Goal: Obtain resource: Obtain resource

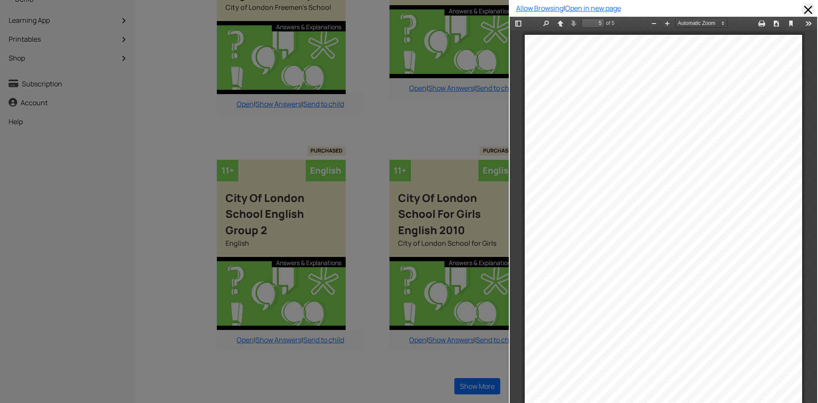
scroll to position [1598, 0]
click at [801, 12] on span at bounding box center [808, 10] width 14 height 14
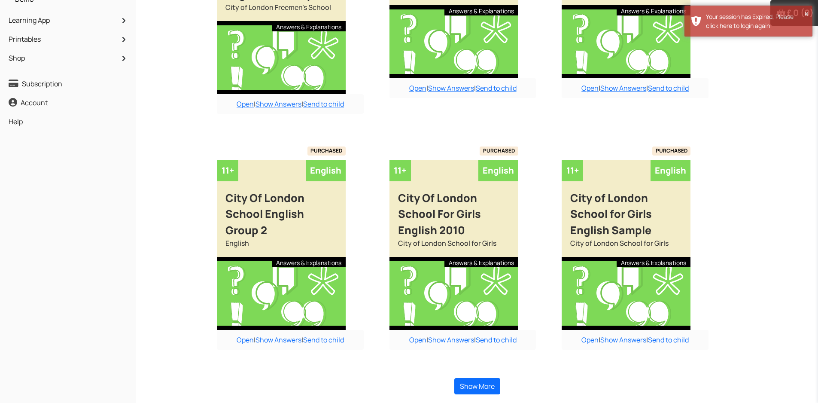
scroll to position [0, 0]
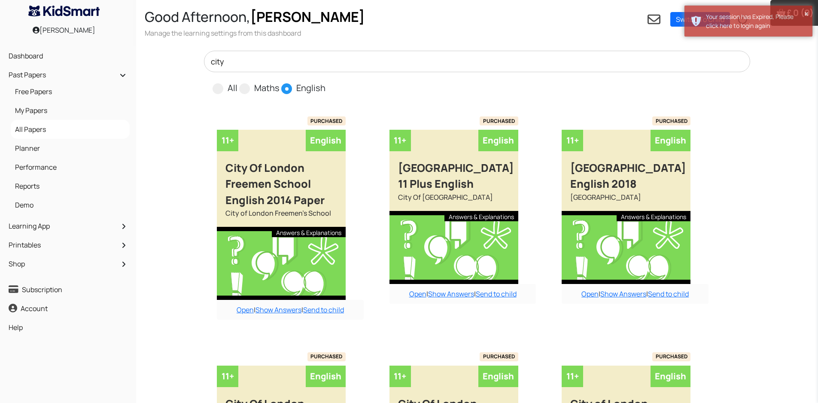
drag, startPoint x: 233, startPoint y: 64, endPoint x: 208, endPoint y: 63, distance: 24.9
click at [208, 64] on input "city" at bounding box center [477, 61] width 546 height 21
type input "dul"
click at [676, 25] on link "Switch To Child" at bounding box center [700, 19] width 60 height 15
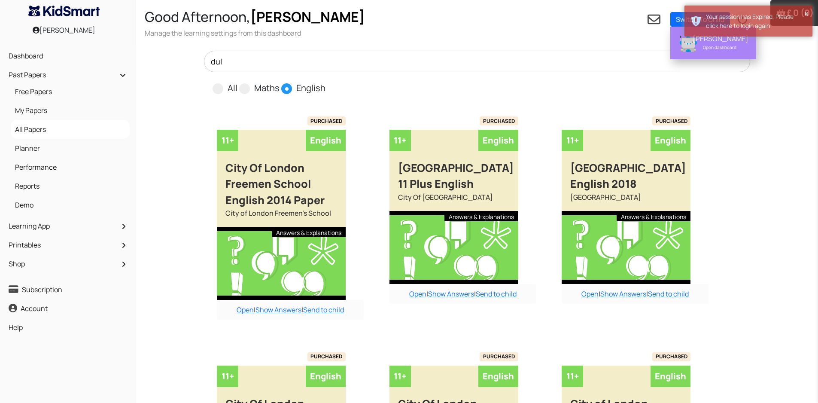
click at [691, 43] on div "Lisa Open dashboard" at bounding box center [719, 43] width 64 height 24
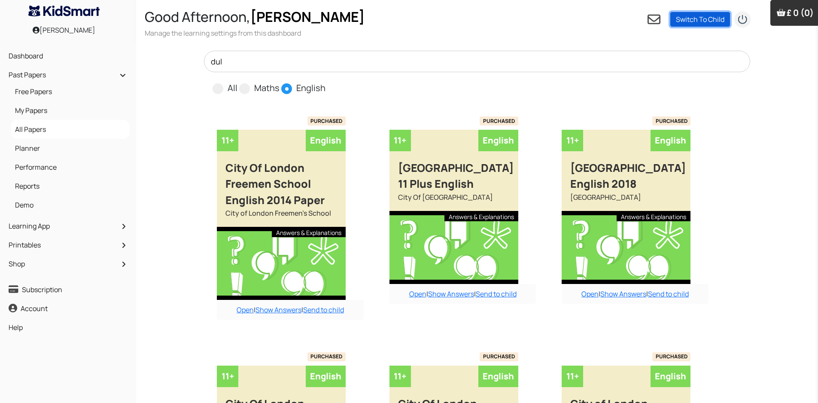
click at [704, 20] on link "Switch To Child" at bounding box center [700, 19] width 60 height 15
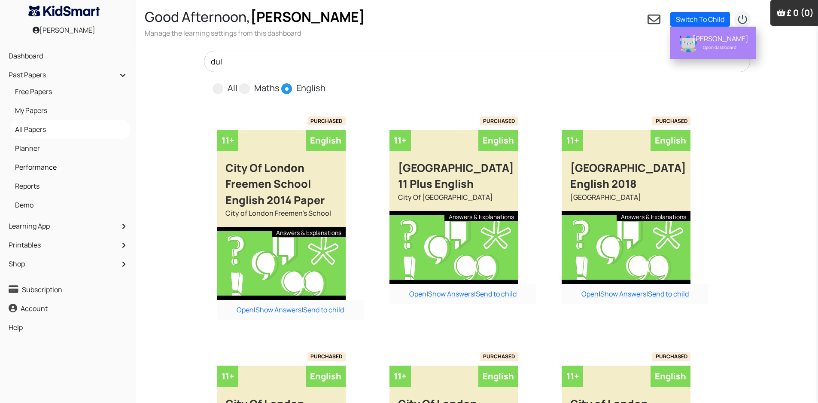
click at [721, 44] on div "Open dashboard" at bounding box center [720, 47] width 54 height 9
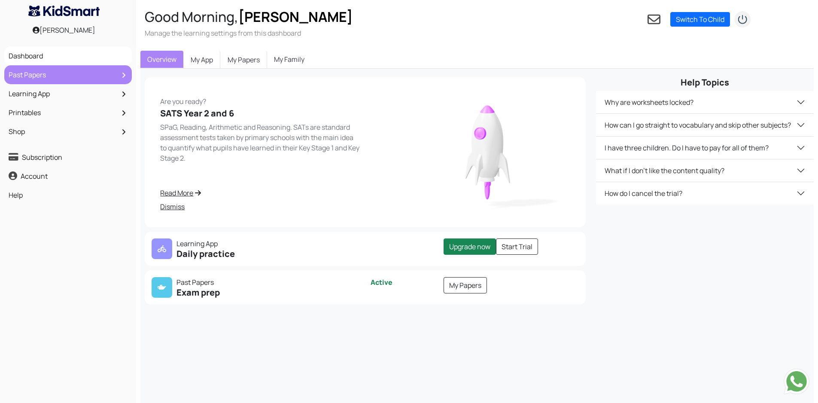
click at [67, 76] on link "Past Papers" at bounding box center [67, 74] width 123 height 15
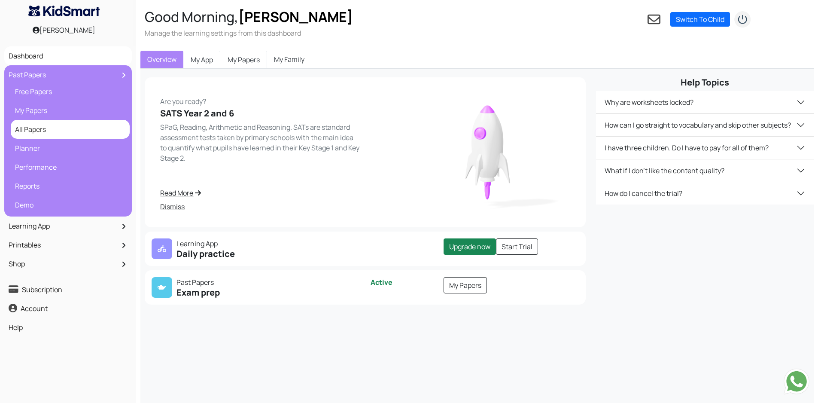
click at [49, 128] on link "All Papers" at bounding box center [70, 129] width 115 height 15
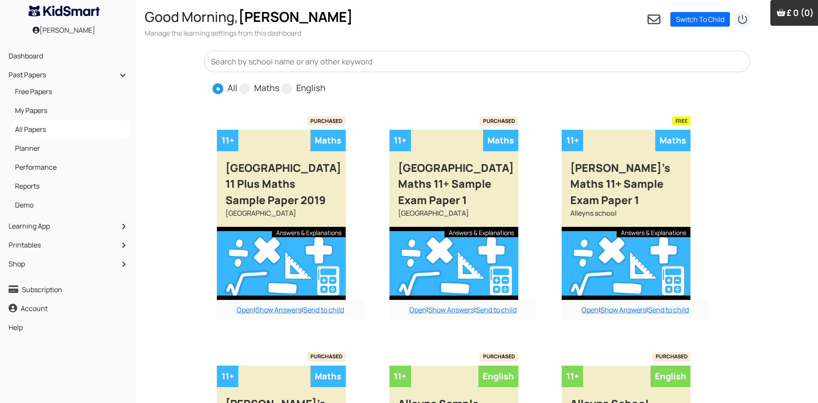
click at [289, 60] on input "text" at bounding box center [477, 61] width 546 height 21
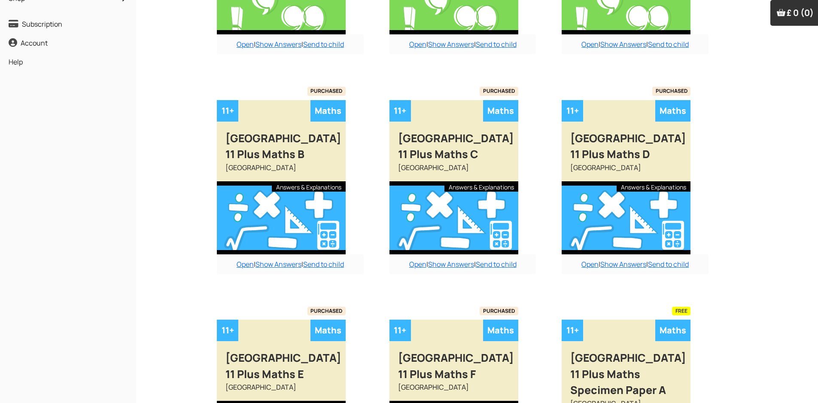
scroll to position [301, 0]
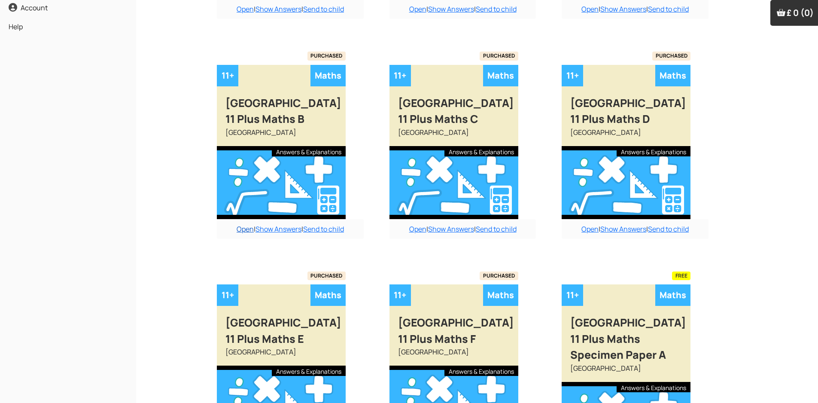
type input "dul"
click at [242, 228] on link "Open" at bounding box center [245, 228] width 17 height 9
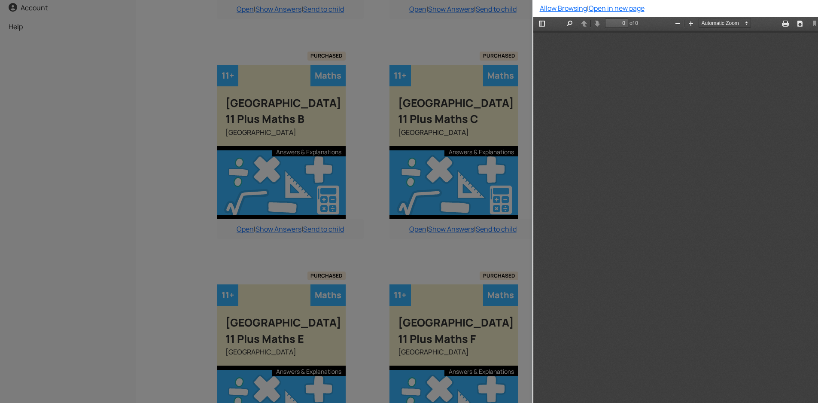
scroll to position [0, 0]
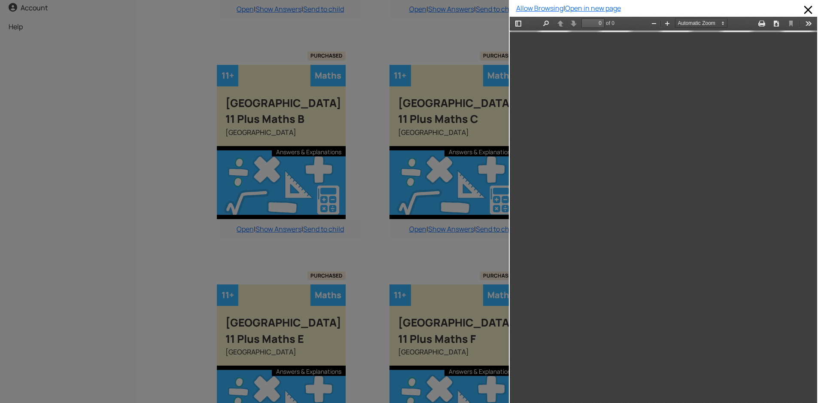
type input "10"
select select "custom"
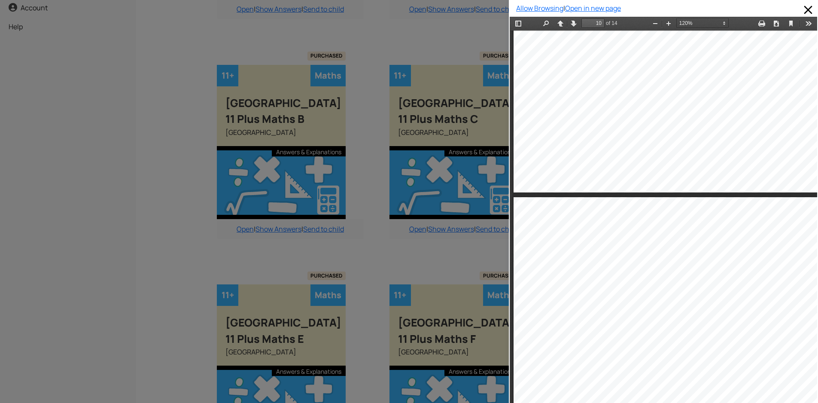
type input "9"
select select "custom"
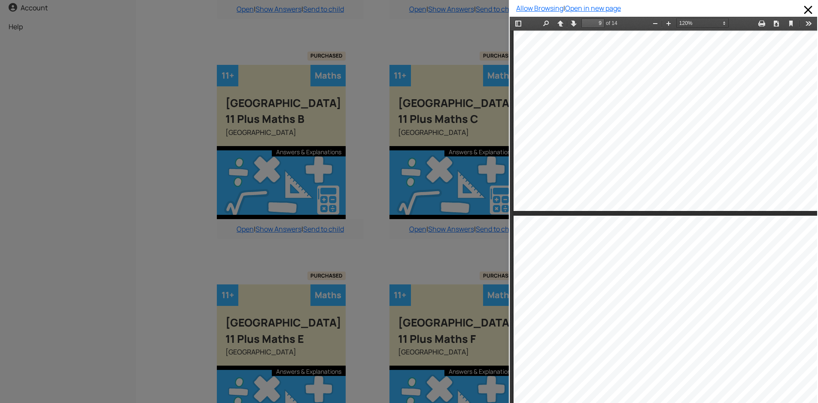
type input "8"
select select "custom"
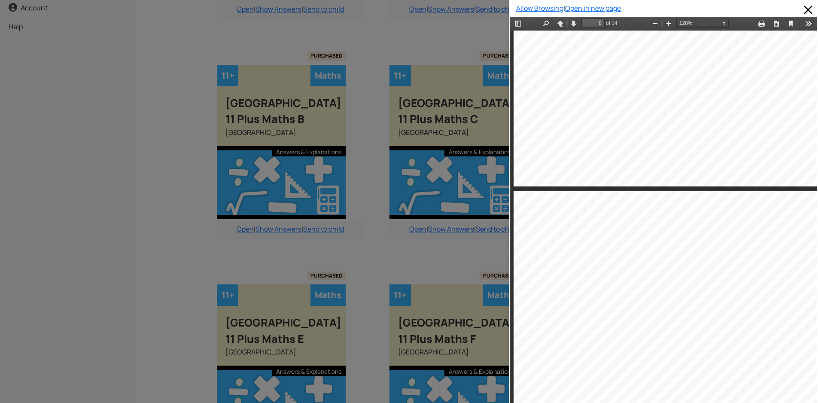
type input "7"
select select "custom"
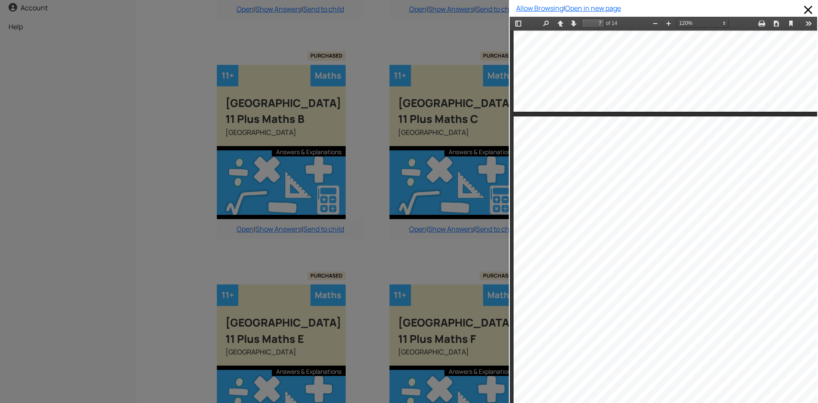
type input "6"
select select "custom"
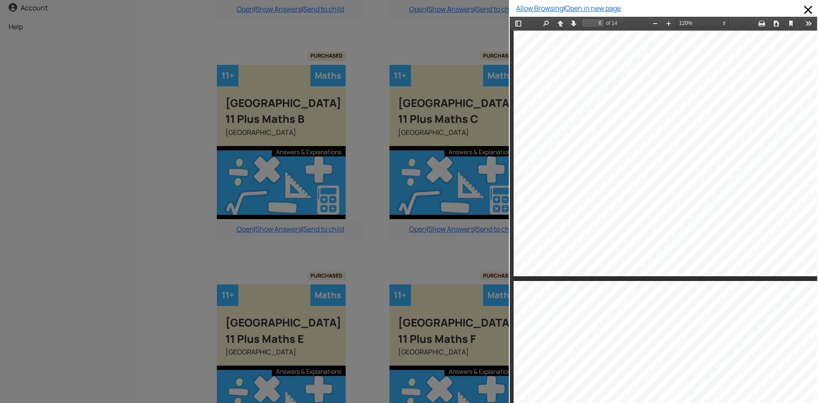
type input "5"
select select "custom"
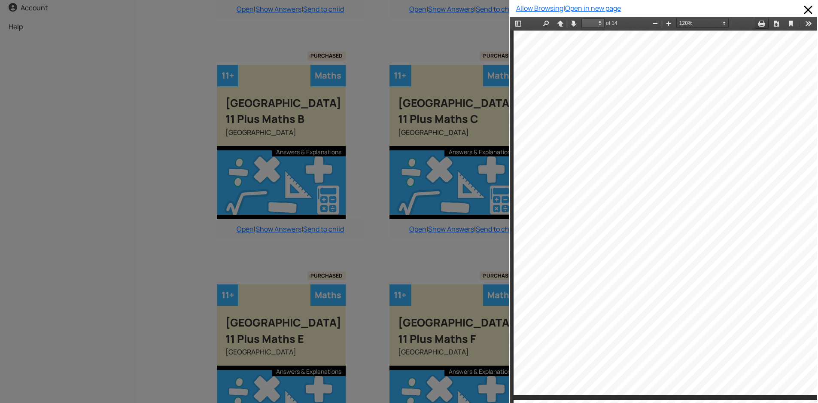
click at [756, 24] on button "Print" at bounding box center [762, 23] width 14 height 11
click at [801, 9] on span at bounding box center [808, 10] width 14 height 14
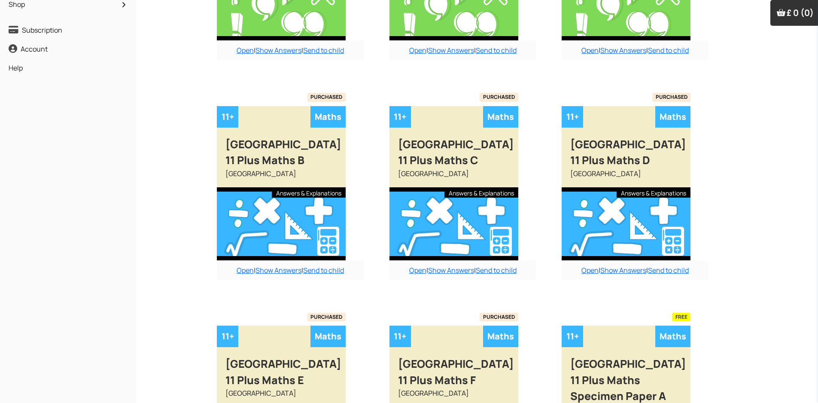
scroll to position [60, 0]
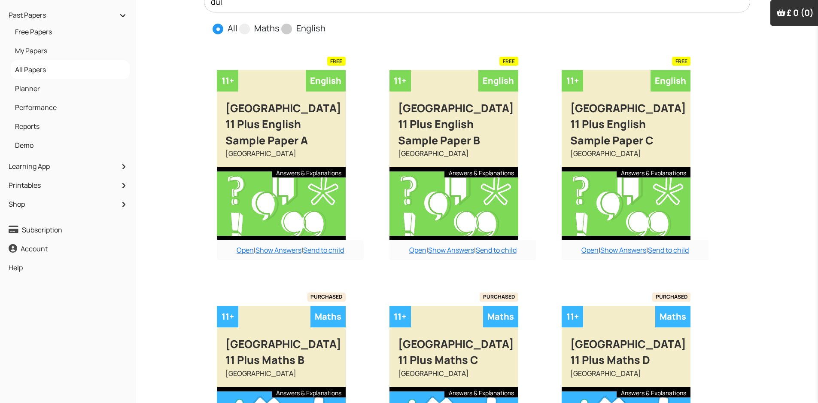
click at [285, 31] on span at bounding box center [286, 29] width 11 height 11
click at [325, 27] on input "English" at bounding box center [328, 25] width 6 height 6
radio input "true"
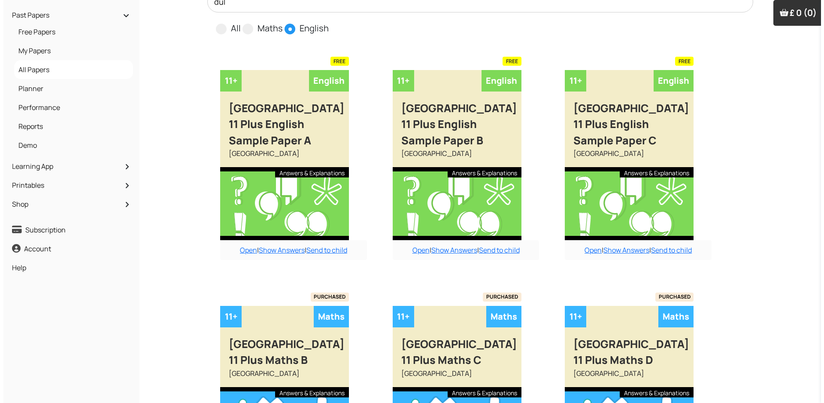
scroll to position [0, 0]
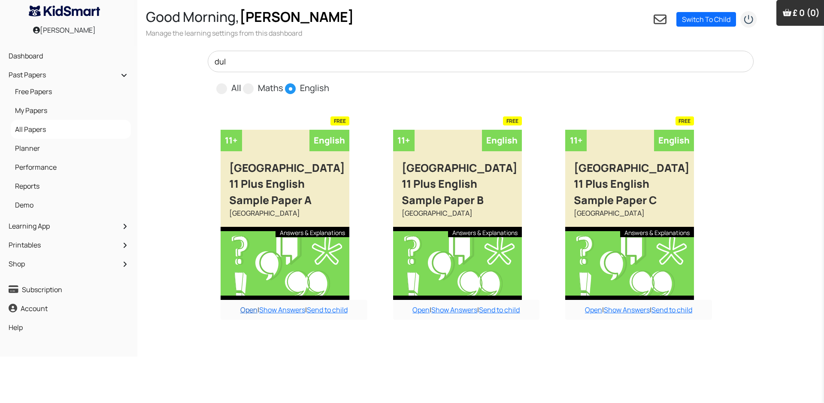
click at [250, 310] on link "Open" at bounding box center [248, 309] width 17 height 9
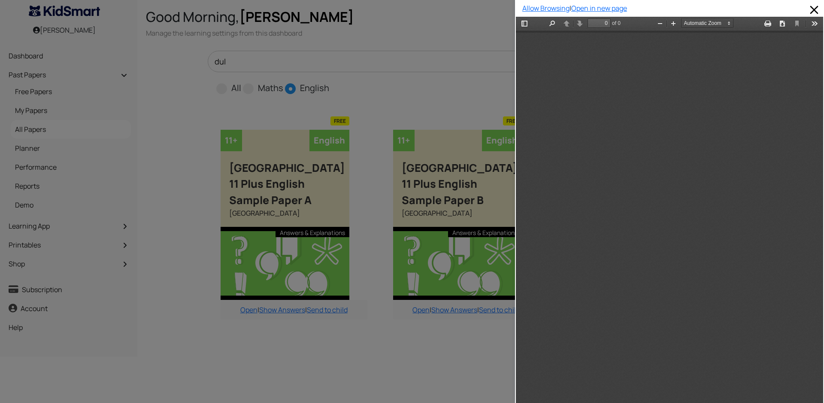
type input "1"
select select "custom"
type input "3"
select select "custom"
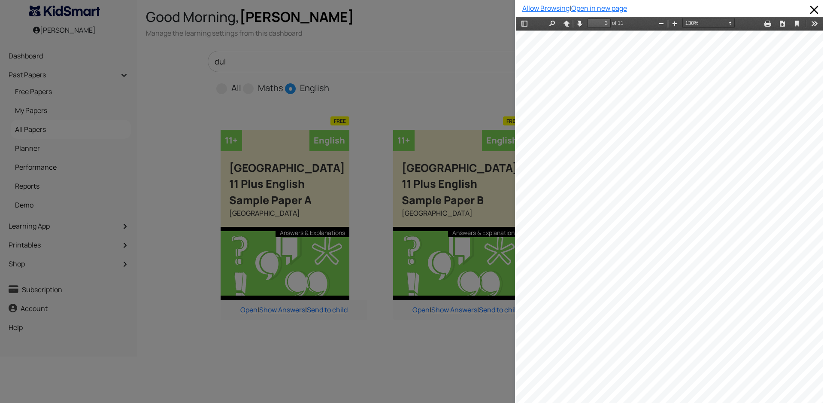
scroll to position [1516, 36]
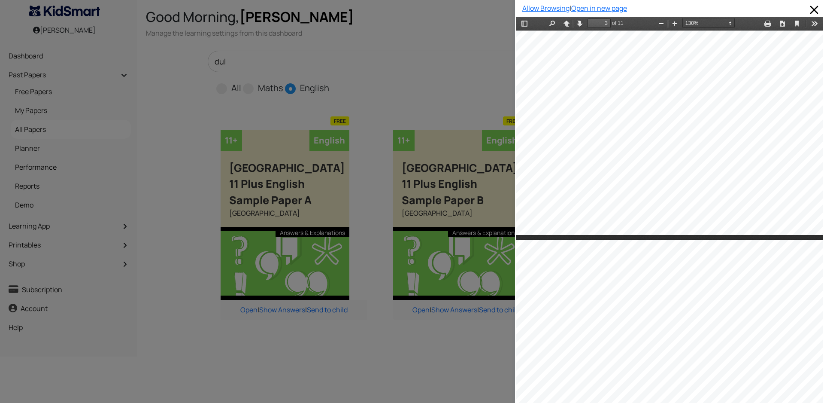
type input "4"
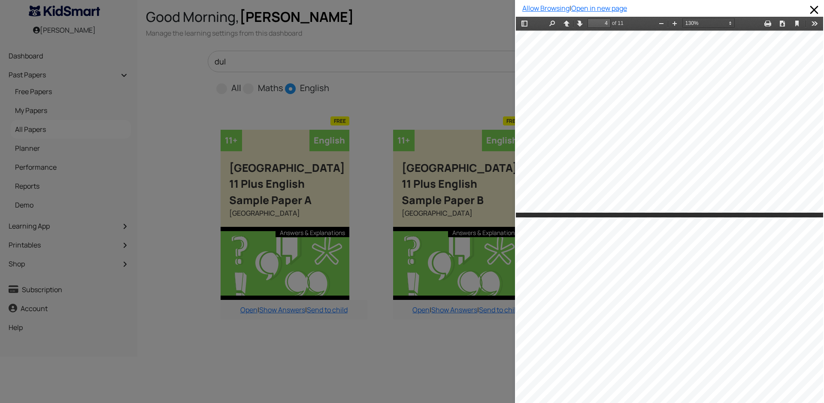
select select "custom"
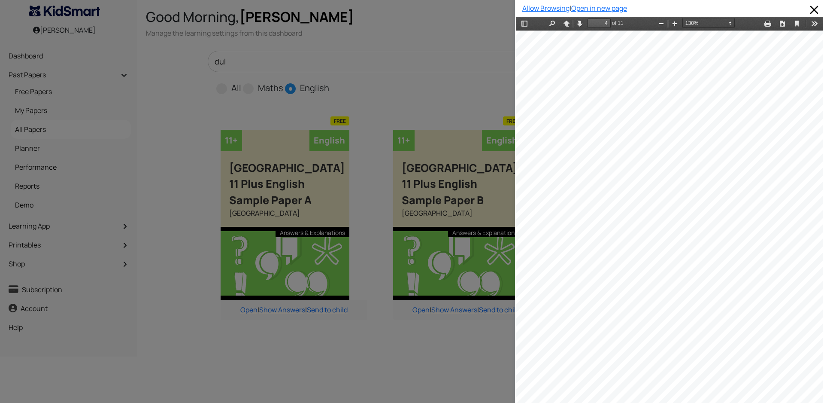
scroll to position [2160, 36]
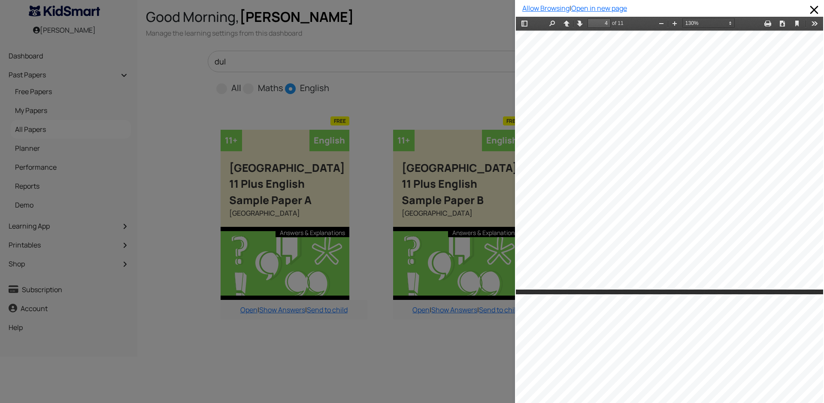
type input "5"
select select "custom"
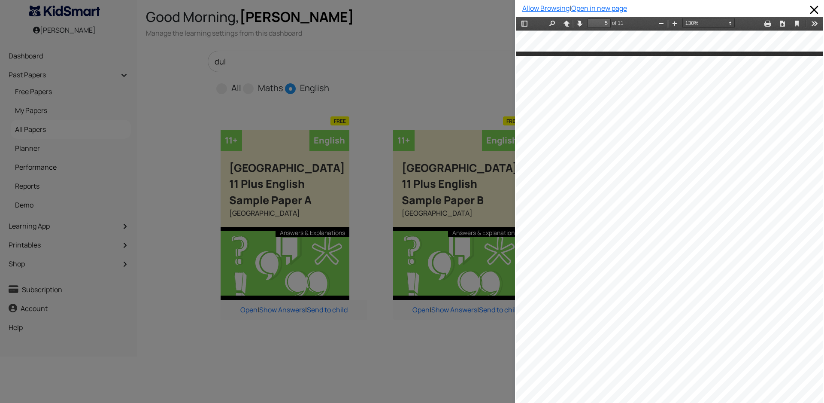
scroll to position [2503, 36]
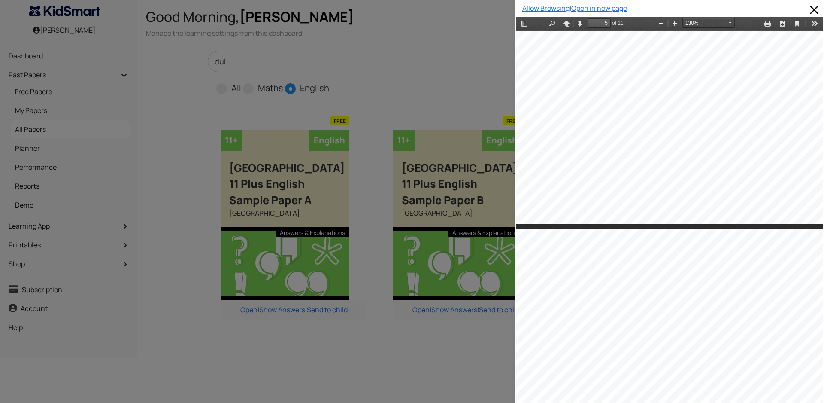
type input "6"
select select "custom"
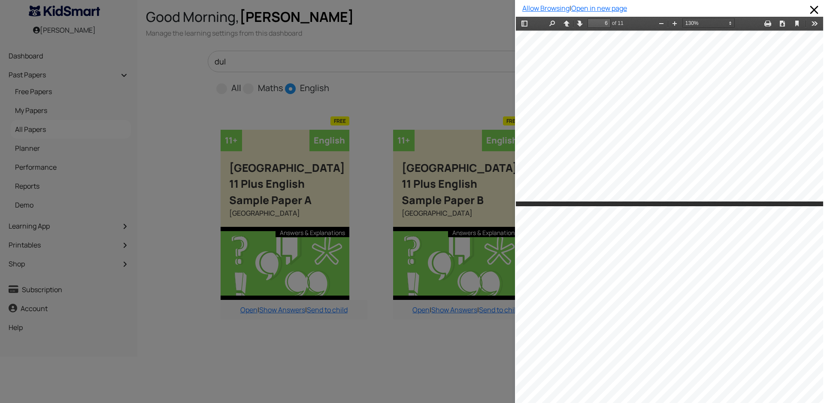
type input "7"
select select "custom"
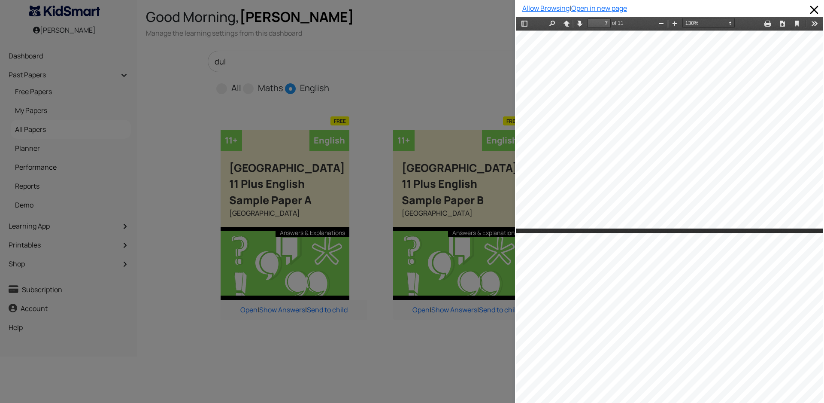
scroll to position [4221, 36]
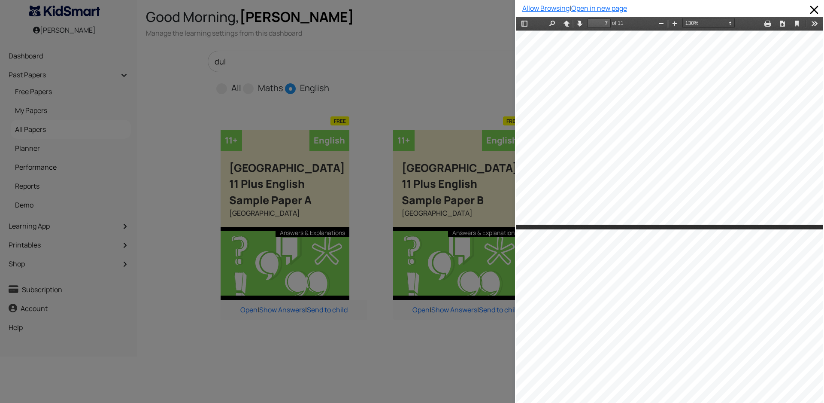
type input "8"
select select "custom"
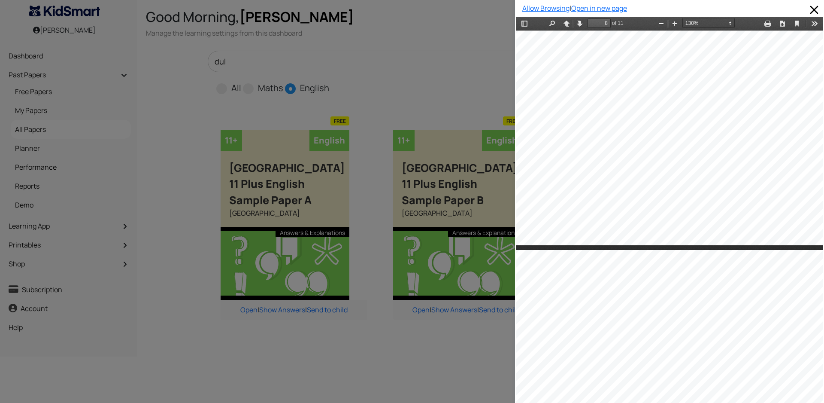
type input "9"
select select "custom"
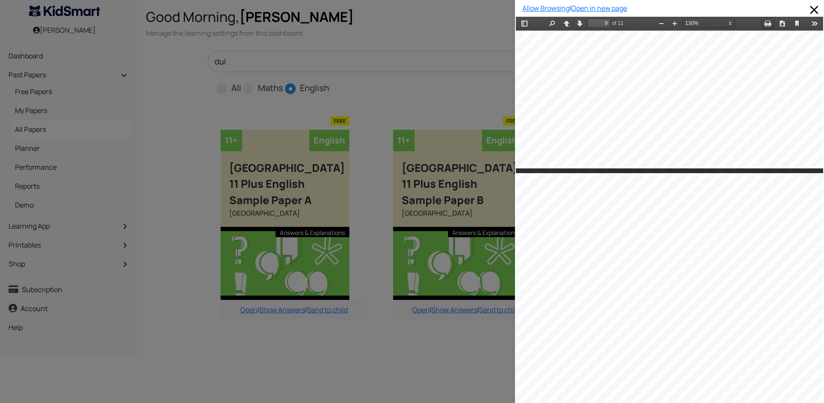
click at [762, 26] on button "Print" at bounding box center [768, 23] width 14 height 11
click at [810, 10] on span at bounding box center [815, 10] width 14 height 14
